Goal: Transaction & Acquisition: Purchase product/service

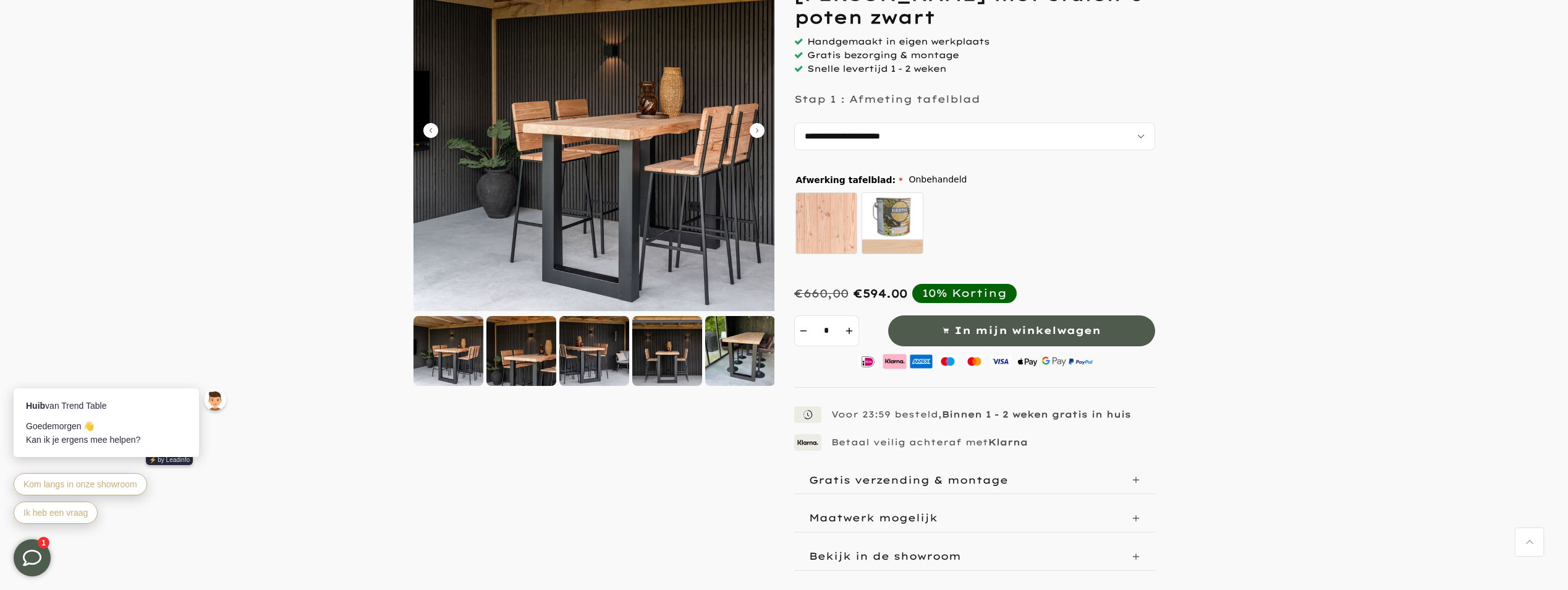
click at [534, 352] on div at bounding box center [521, 351] width 70 height 70
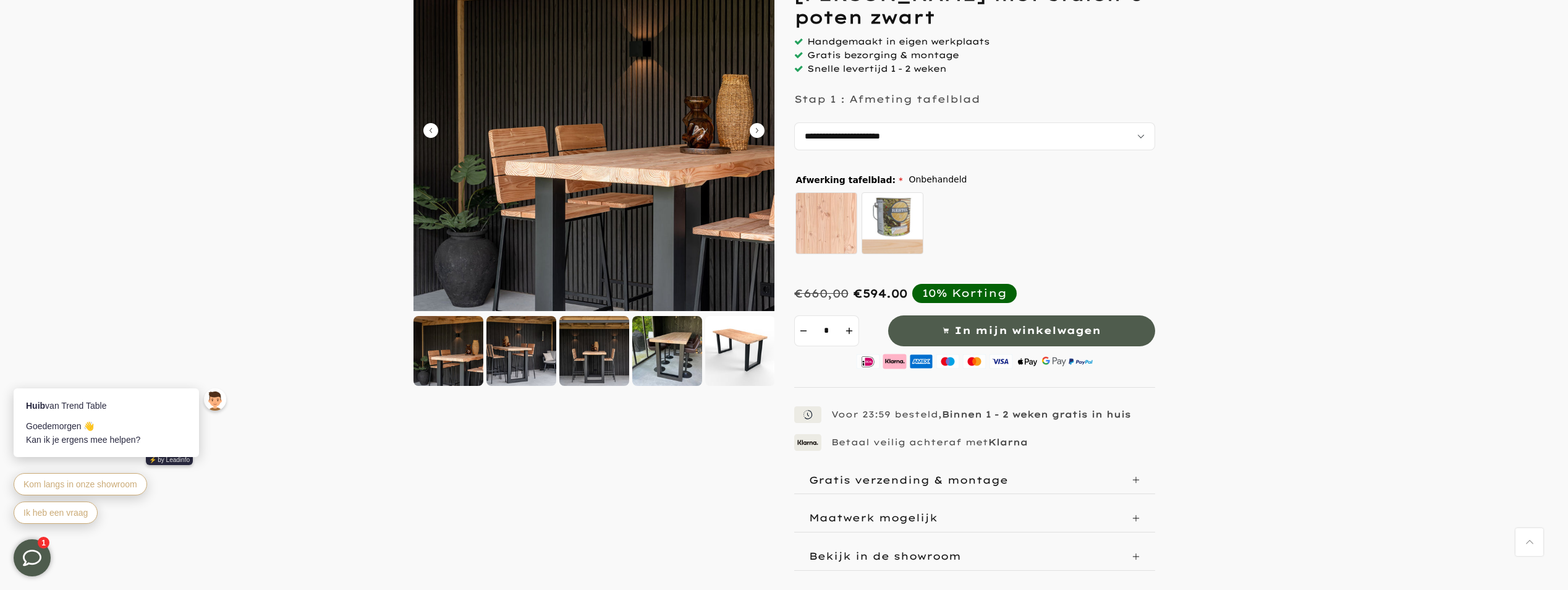
click at [599, 344] on div at bounding box center [594, 351] width 70 height 70
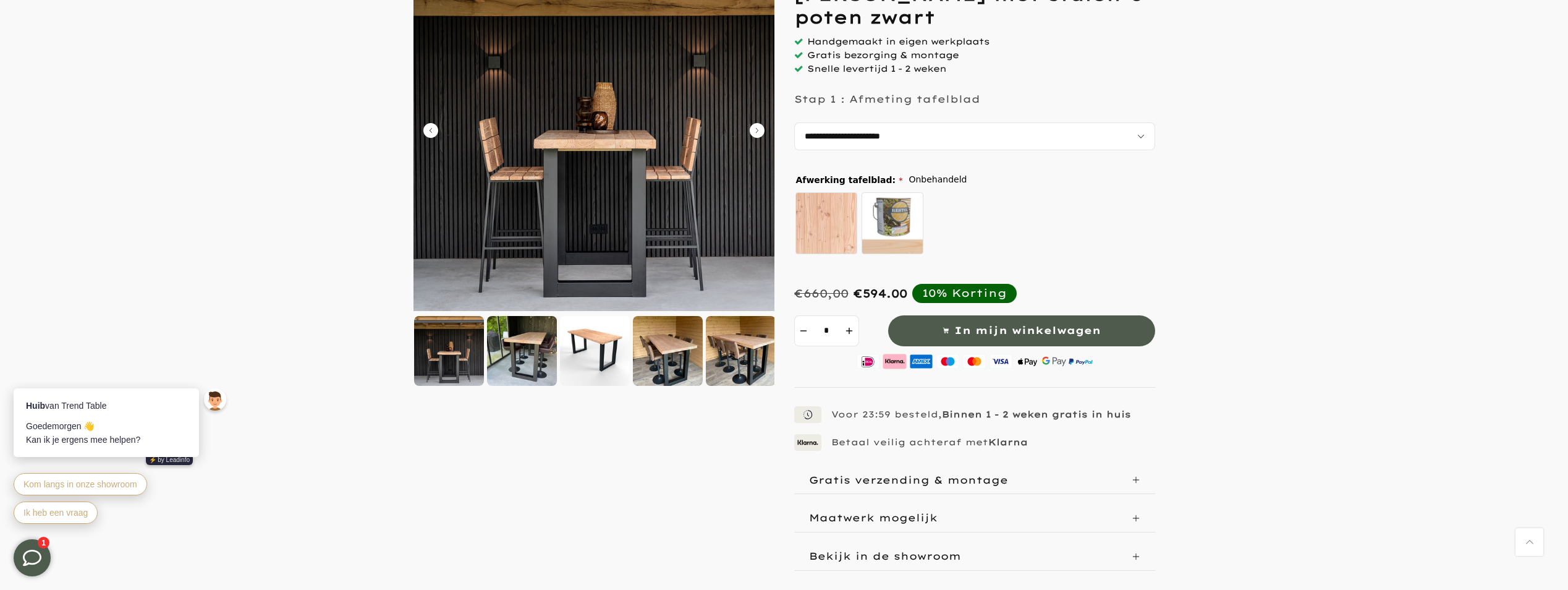
click at [594, 361] on div at bounding box center [595, 351] width 70 height 70
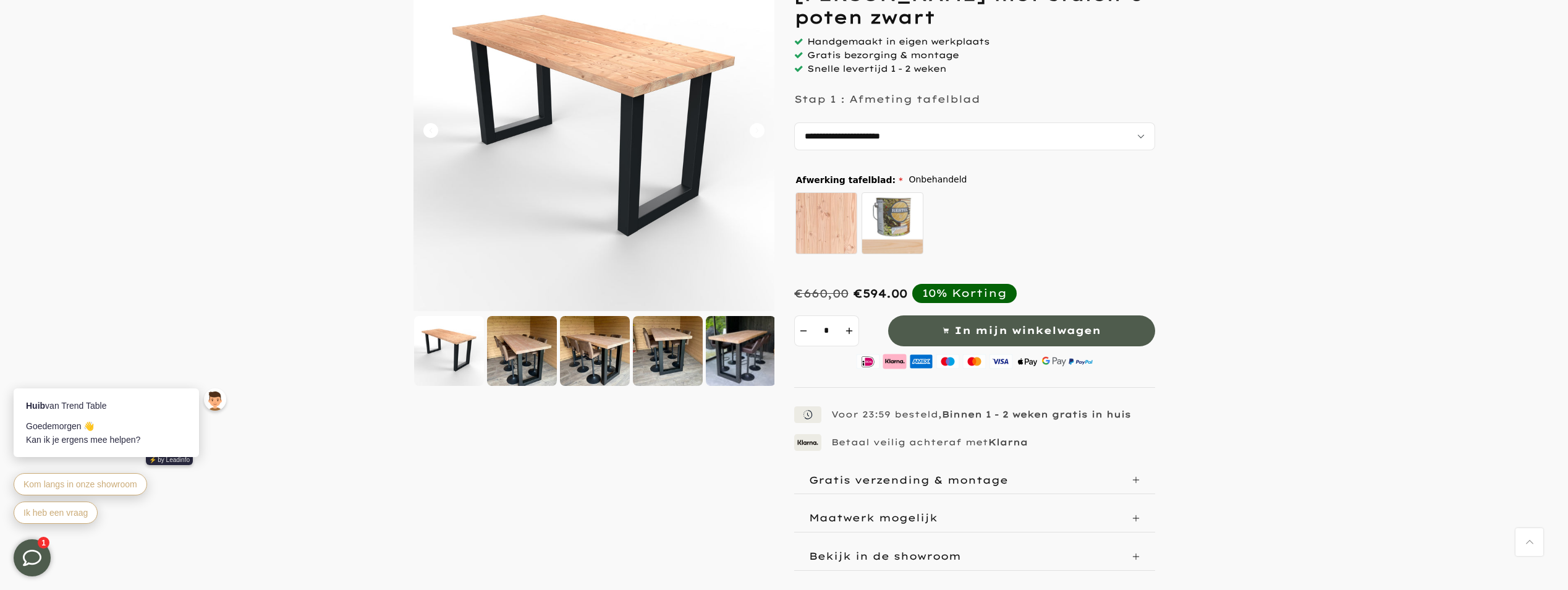
click at [563, 359] on div at bounding box center [595, 351] width 70 height 70
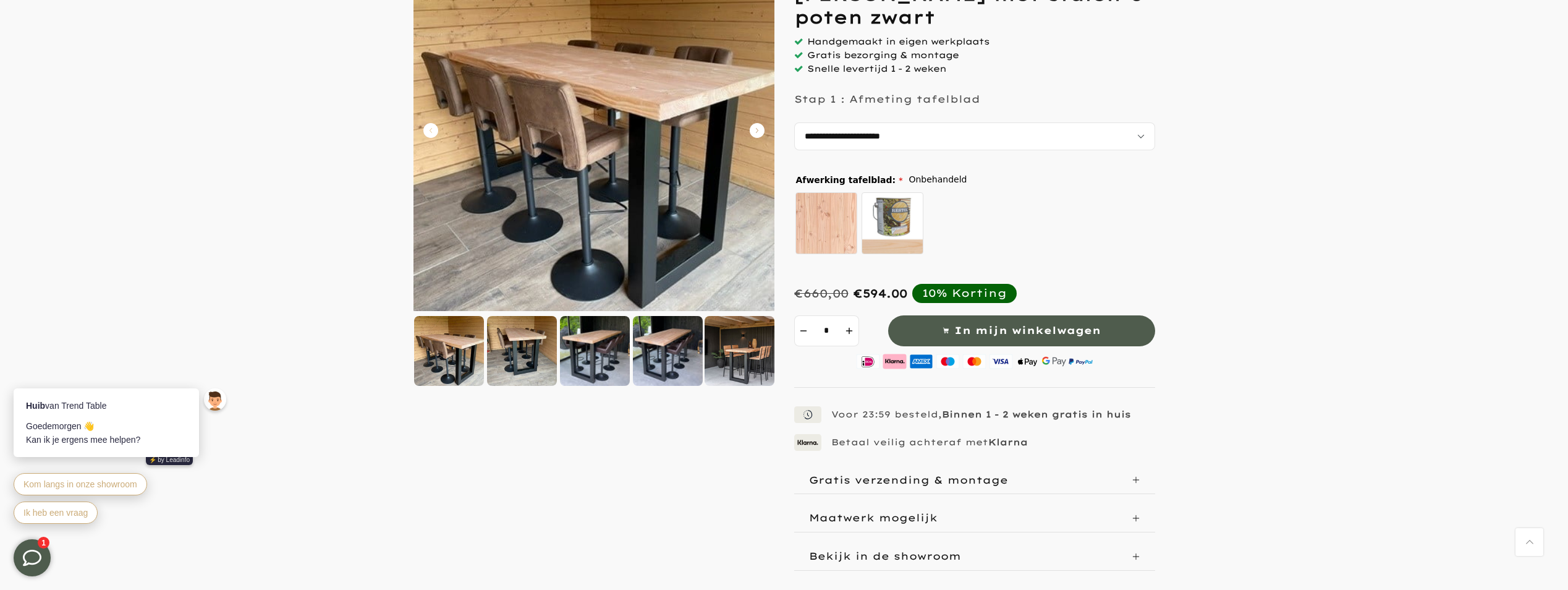
click at [430, 351] on img at bounding box center [448, 351] width 70 height 70
click at [448, 342] on img at bounding box center [448, 351] width 70 height 70
click at [1144, 138] on select "**********" at bounding box center [975, 136] width 361 height 28
click at [425, 129] on icon "Carousel Back Arrow" at bounding box center [431, 131] width 15 height 15
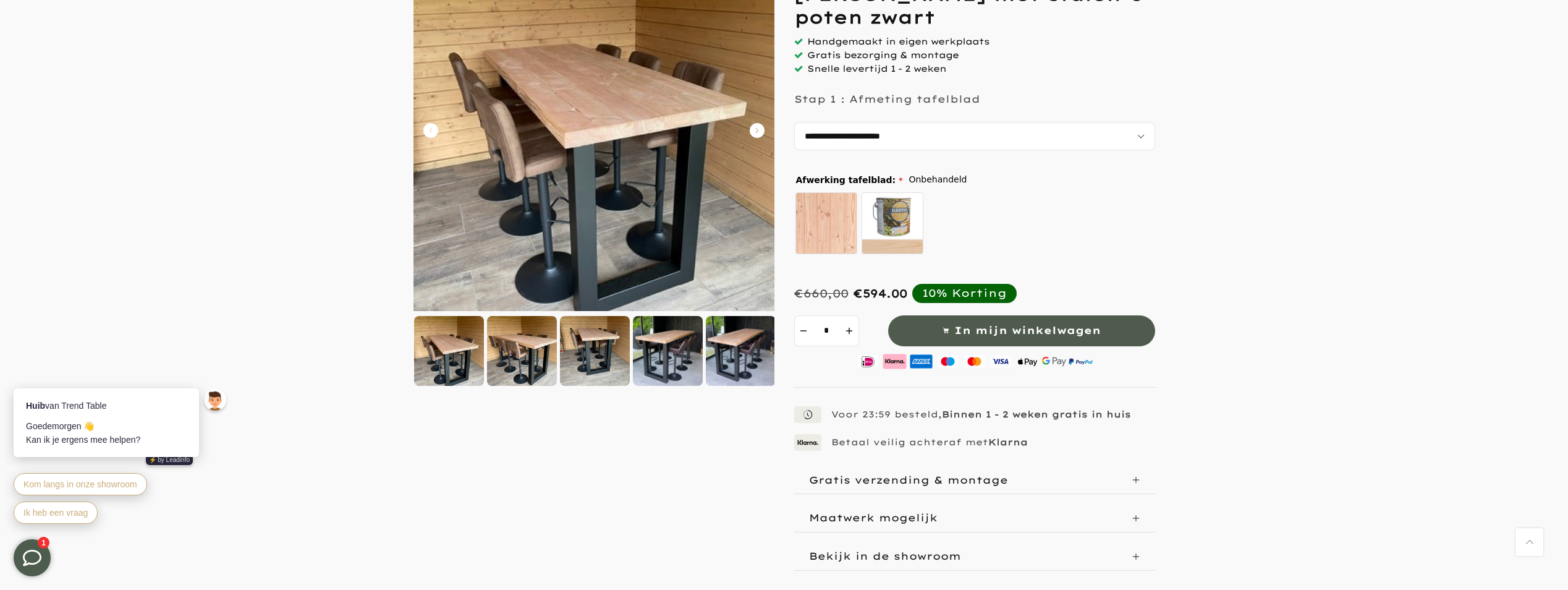
click at [426, 131] on icon "Carousel Back Arrow" at bounding box center [431, 131] width 15 height 15
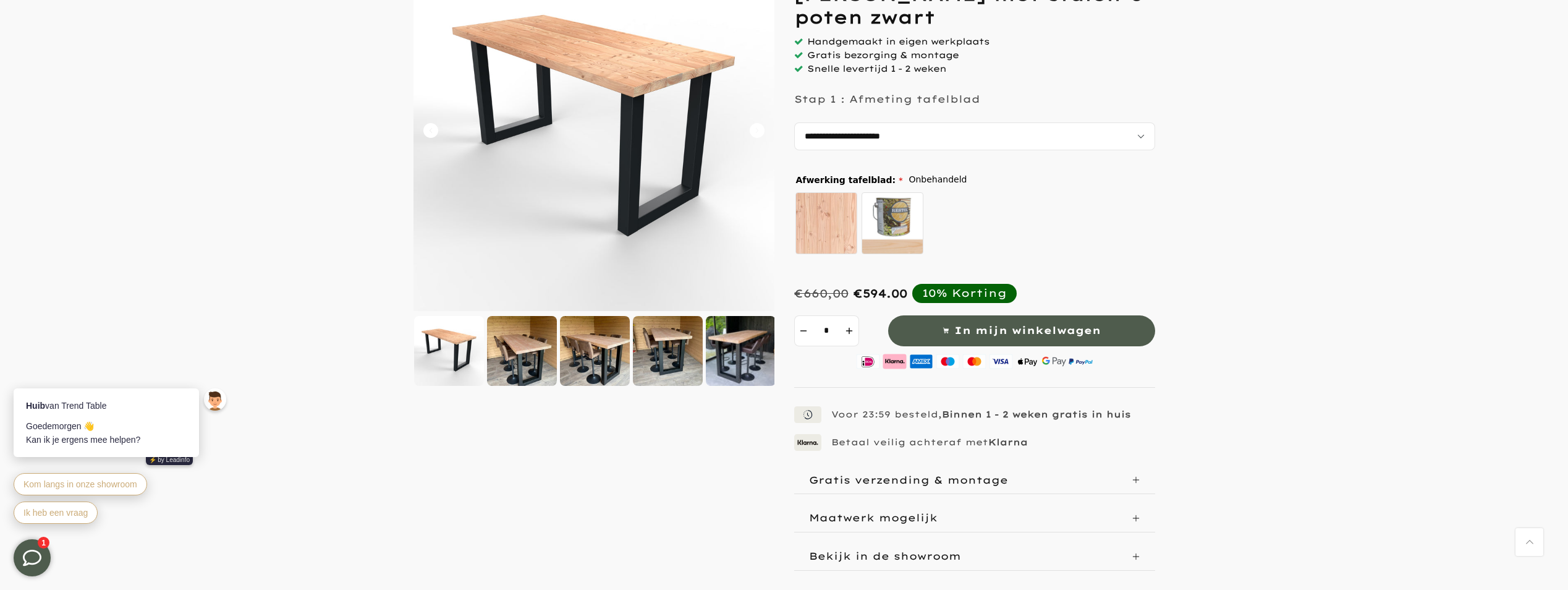
click at [426, 131] on icon "Carousel Back Arrow" at bounding box center [431, 131] width 15 height 15
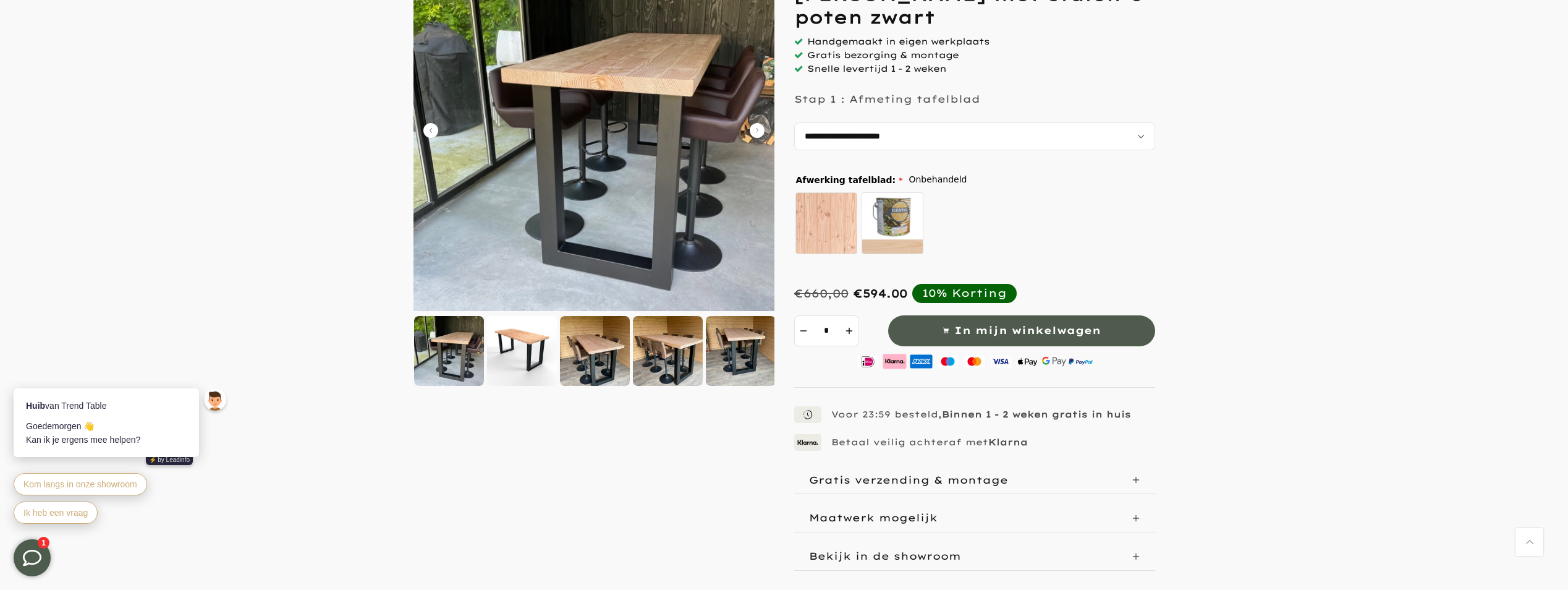
click at [426, 131] on icon "Carousel Back Arrow" at bounding box center [431, 131] width 15 height 15
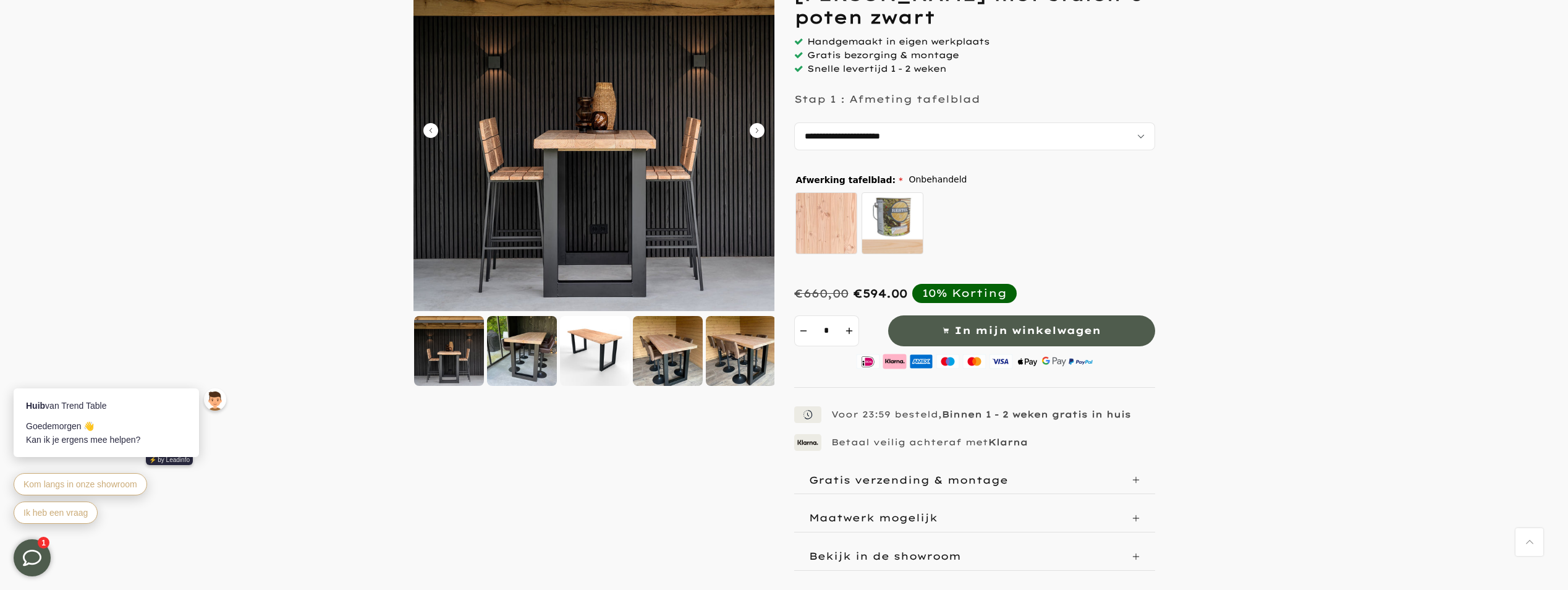
click at [426, 131] on icon "Carousel Back Arrow" at bounding box center [431, 131] width 15 height 15
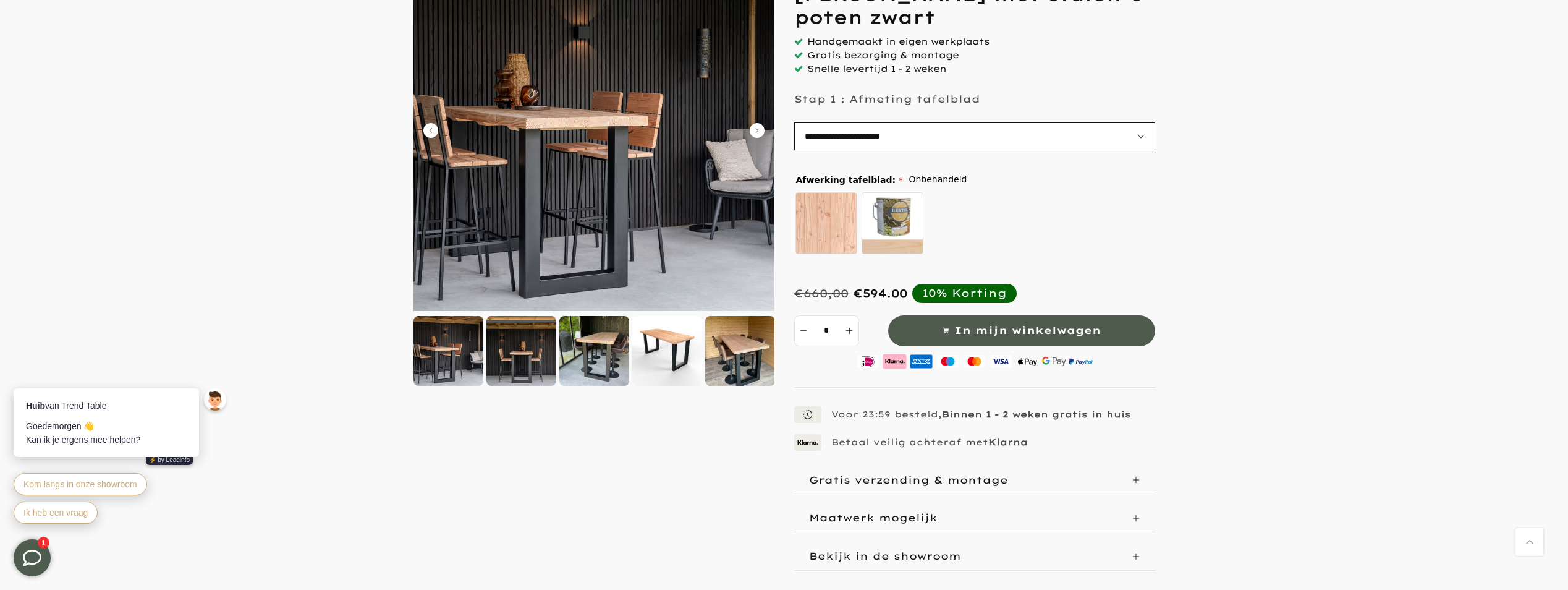
click at [1147, 136] on select "**********" at bounding box center [975, 136] width 361 height 28
click at [767, 127] on img at bounding box center [594, 130] width 361 height 361
click at [759, 129] on icon "Carousel Next Arrow" at bounding box center [757, 131] width 15 height 15
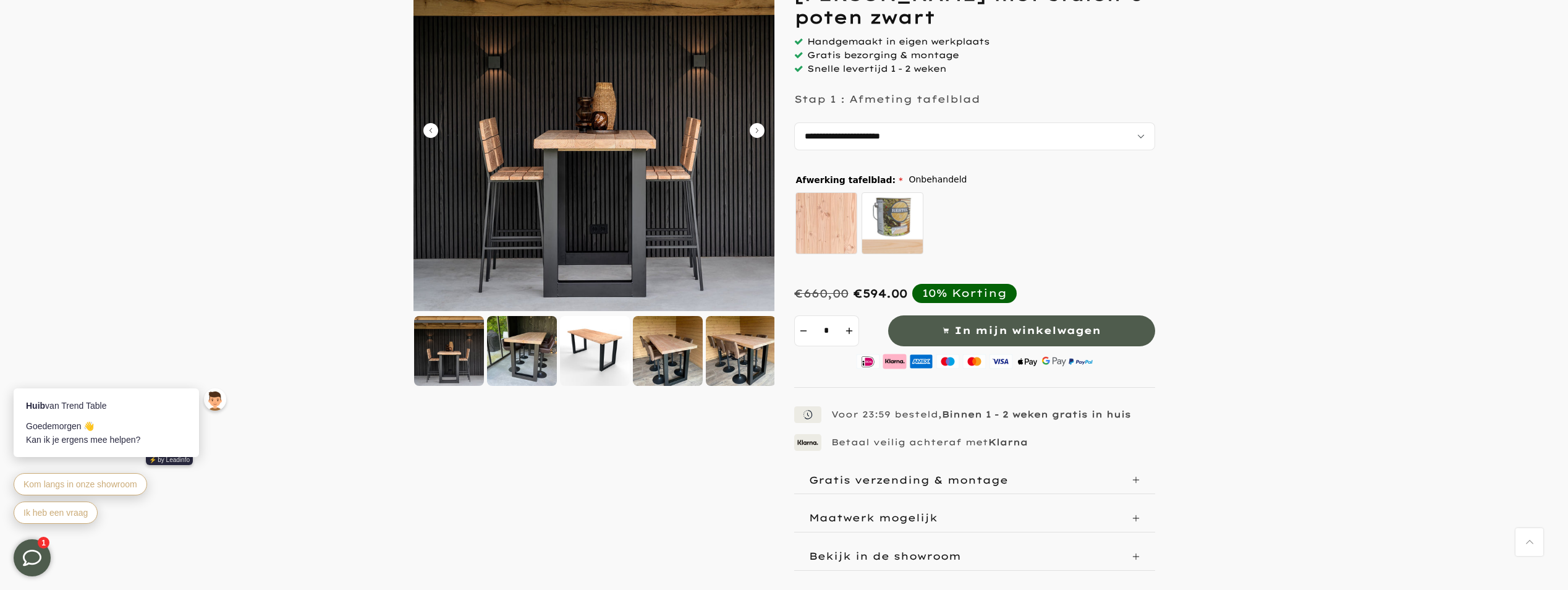
click at [210, 194] on form at bounding box center [784, 279] width 1544 height 659
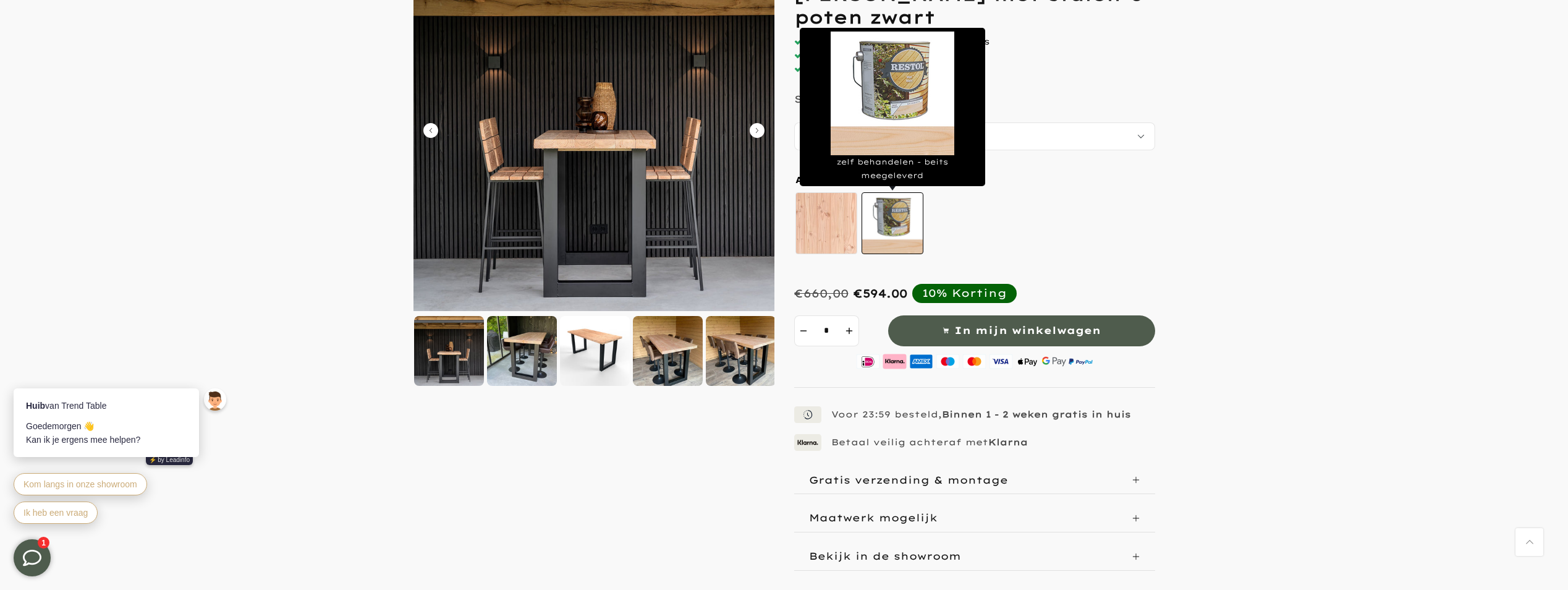
click at [894, 219] on label "zelf behandelen - beits meegeleverd" at bounding box center [892, 223] width 62 height 62
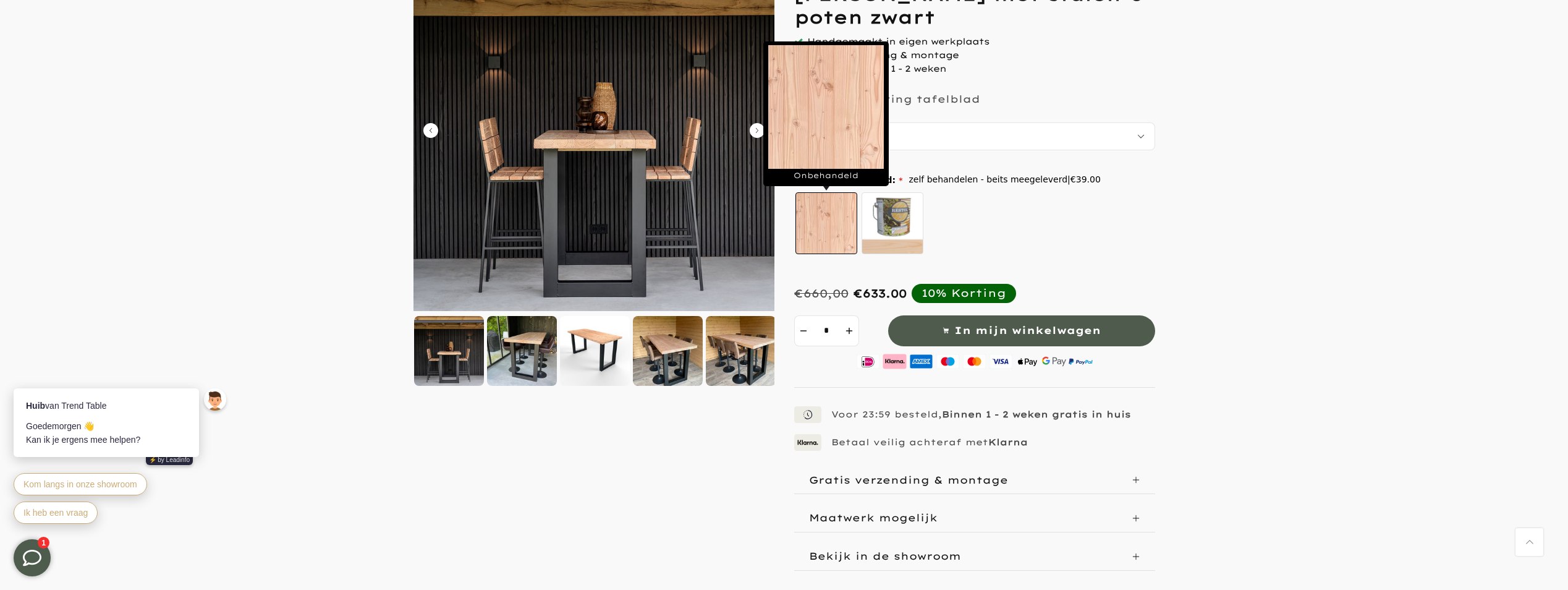
click at [823, 229] on label "Onbehandeld" at bounding box center [826, 223] width 62 height 62
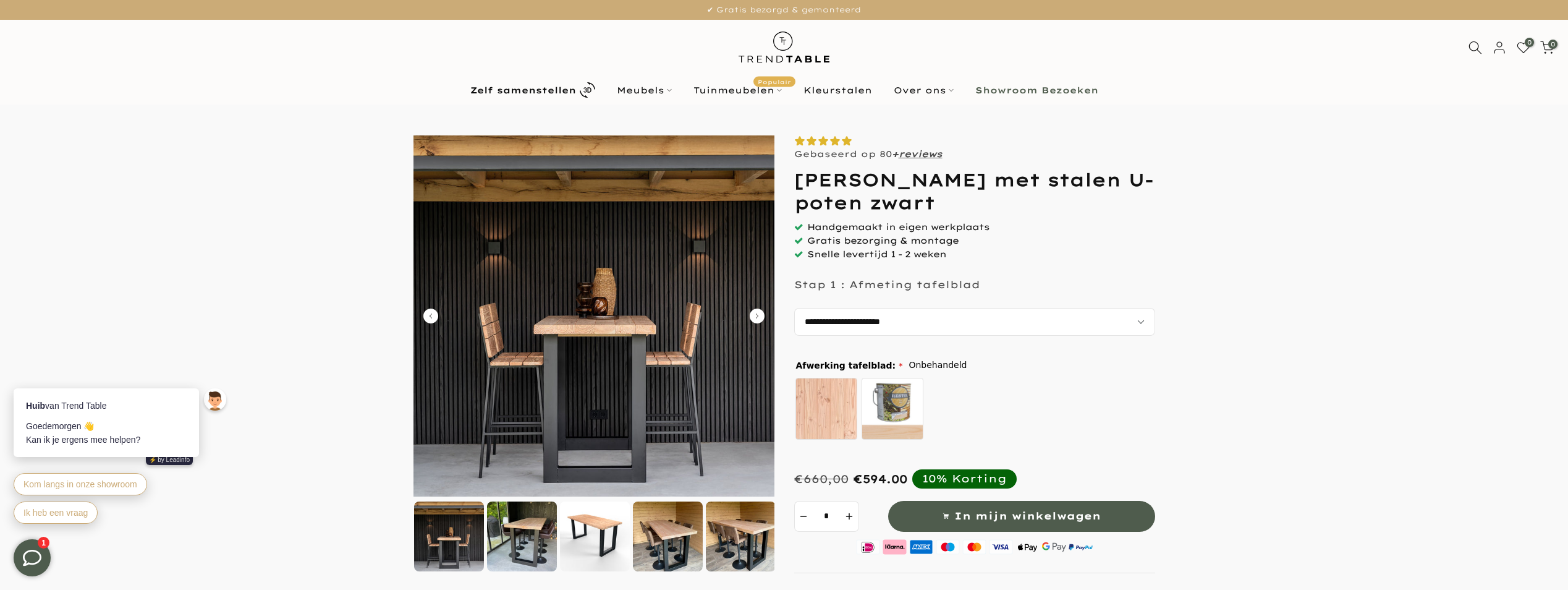
click at [759, 314] on icon "Carousel Next Arrow" at bounding box center [757, 316] width 15 height 15
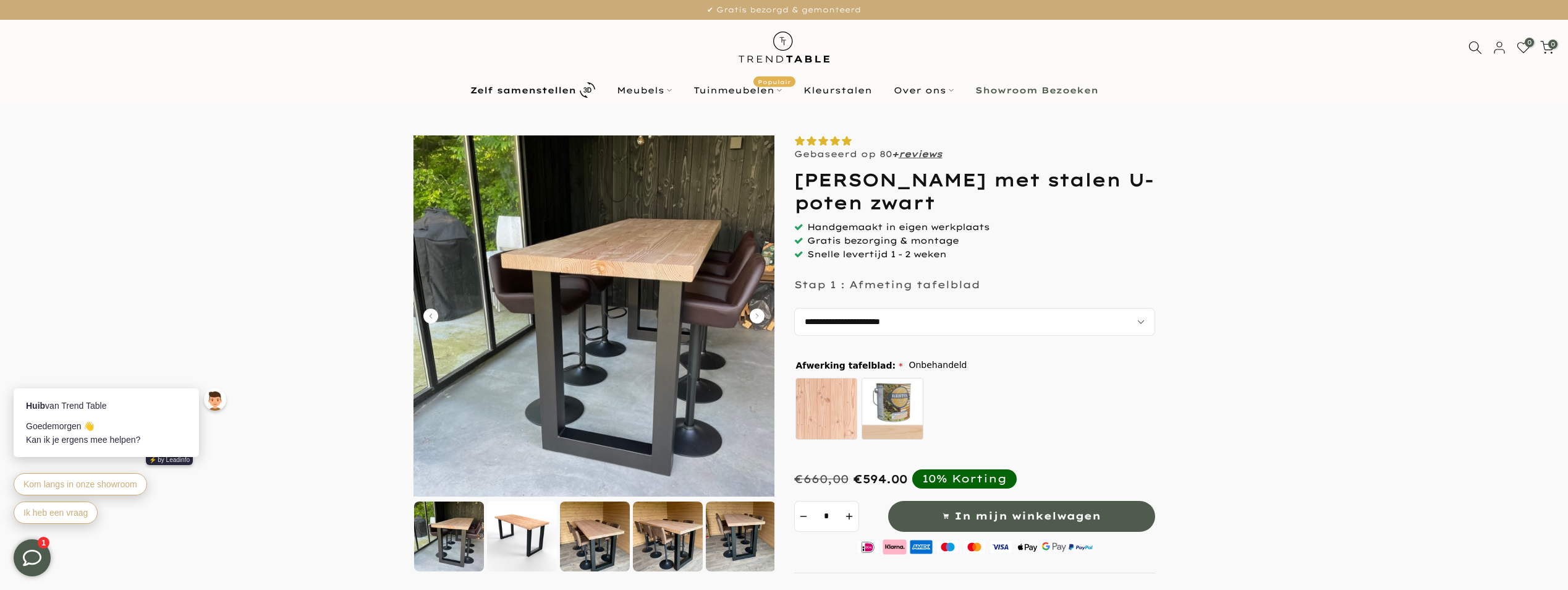
click at [758, 317] on icon "Carousel Next Arrow" at bounding box center [757, 316] width 15 height 15
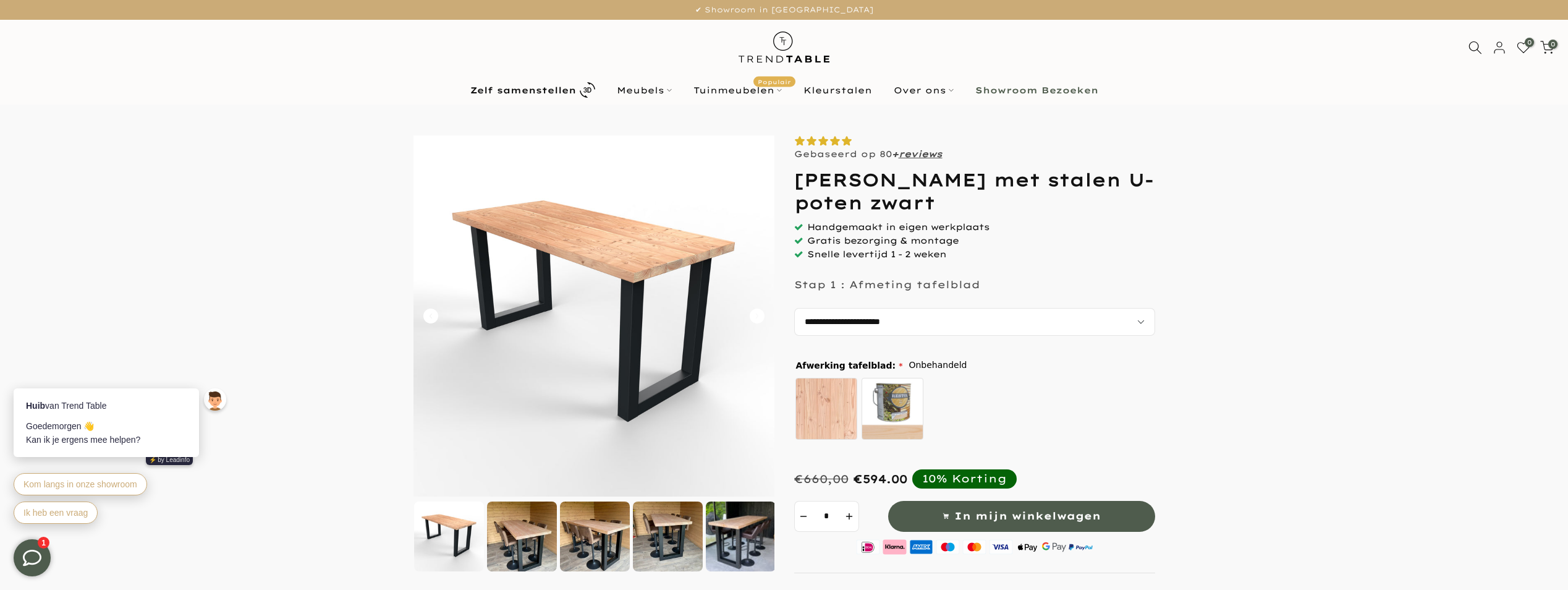
click at [758, 317] on icon "Carousel Next Arrow" at bounding box center [757, 316] width 15 height 15
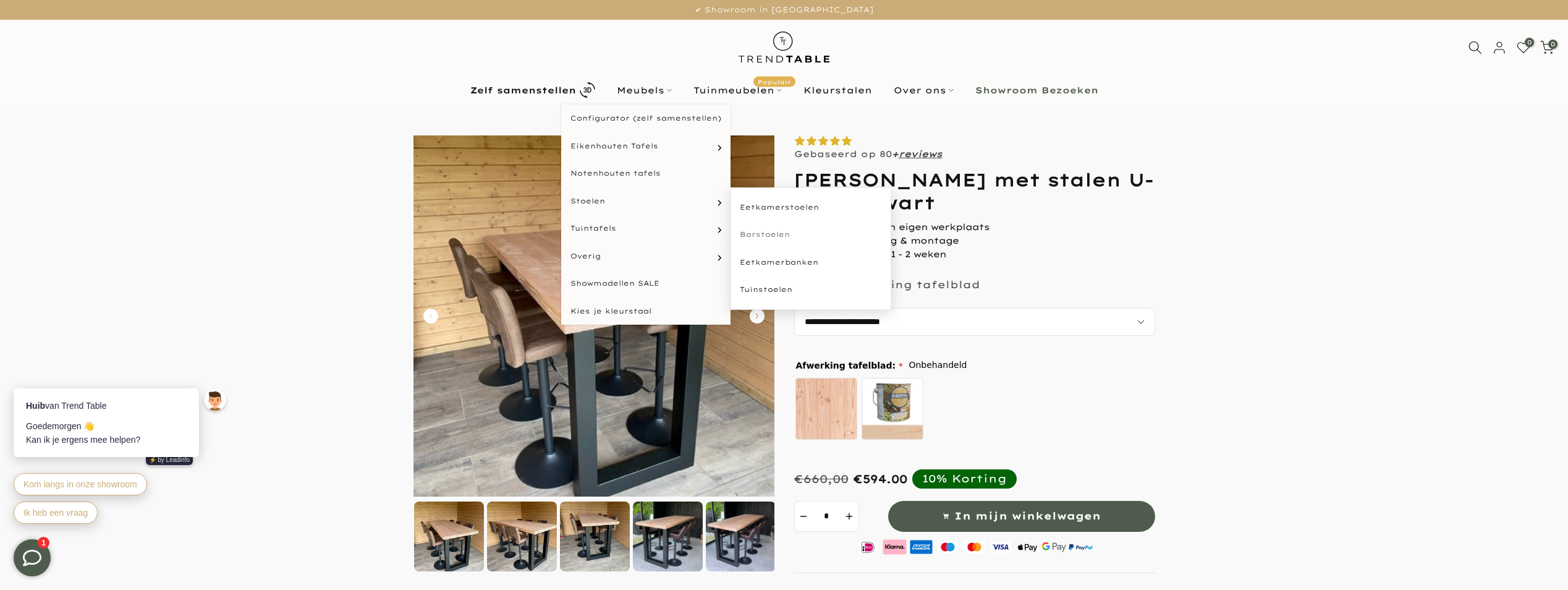
click at [775, 233] on link "Barstoelen" at bounding box center [811, 234] width 161 height 28
